Goal: Task Accomplishment & Management: Manage account settings

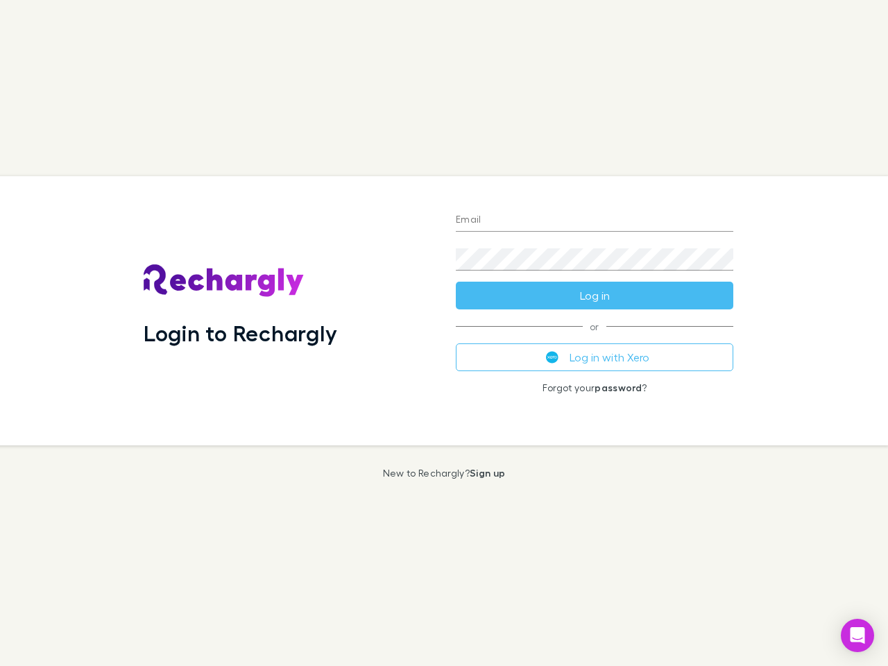
click at [444, 333] on div "Login to Rechargly" at bounding box center [289, 310] width 312 height 269
click at [595, 221] on input "Email" at bounding box center [595, 221] width 278 height 22
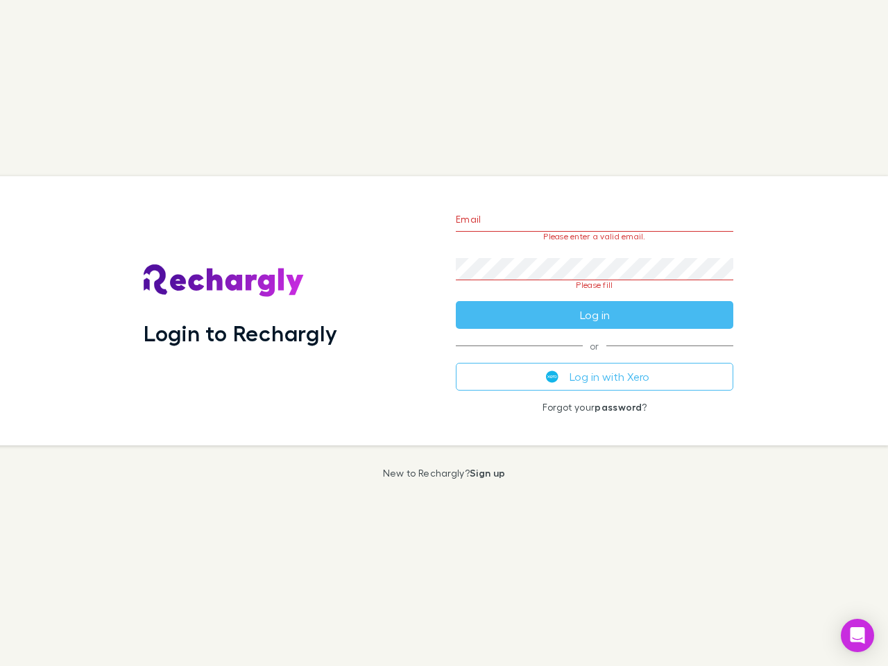
click at [595, 296] on form "Email Please enter a valid email. Password Please fill Log in" at bounding box center [595, 263] width 278 height 130
click at [595, 357] on div "Email Please enter a valid email. Password Please fill Log in or Log in with Xe…" at bounding box center [595, 310] width 300 height 269
click at [858, 636] on icon "Open Intercom Messenger" at bounding box center [858, 635] width 15 height 17
